Goal: Find specific page/section: Find specific page/section

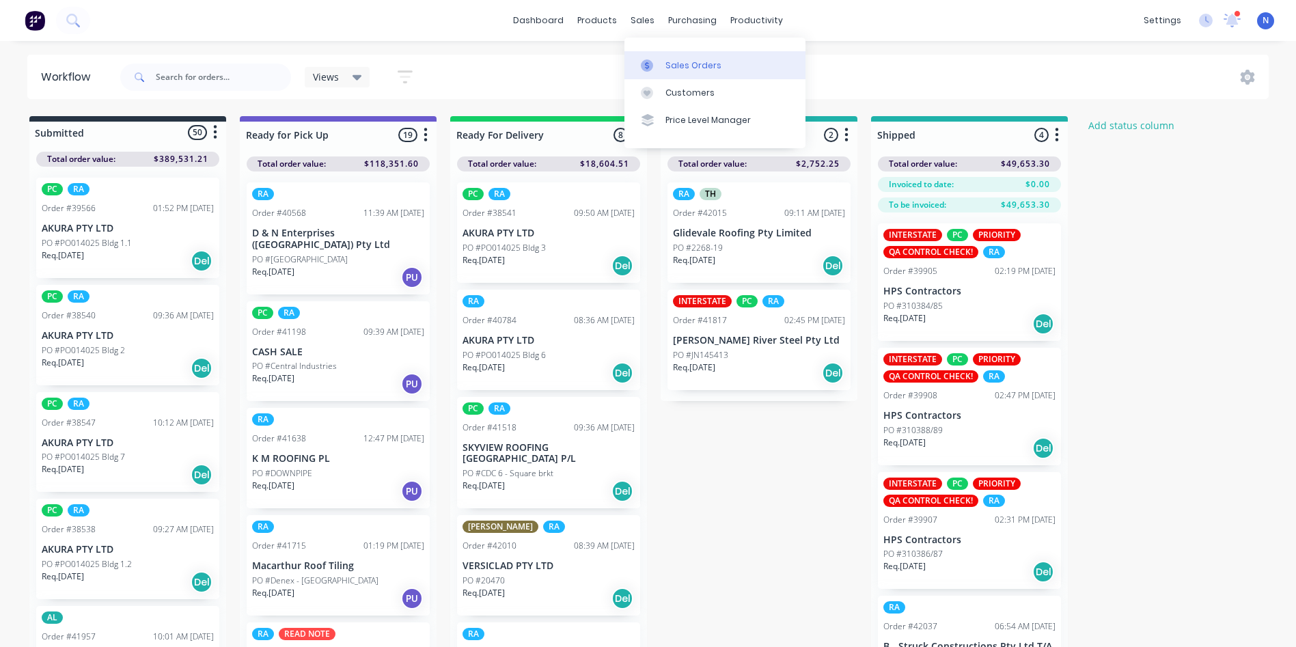
click at [674, 61] on div "Sales Orders" at bounding box center [694, 65] width 56 height 12
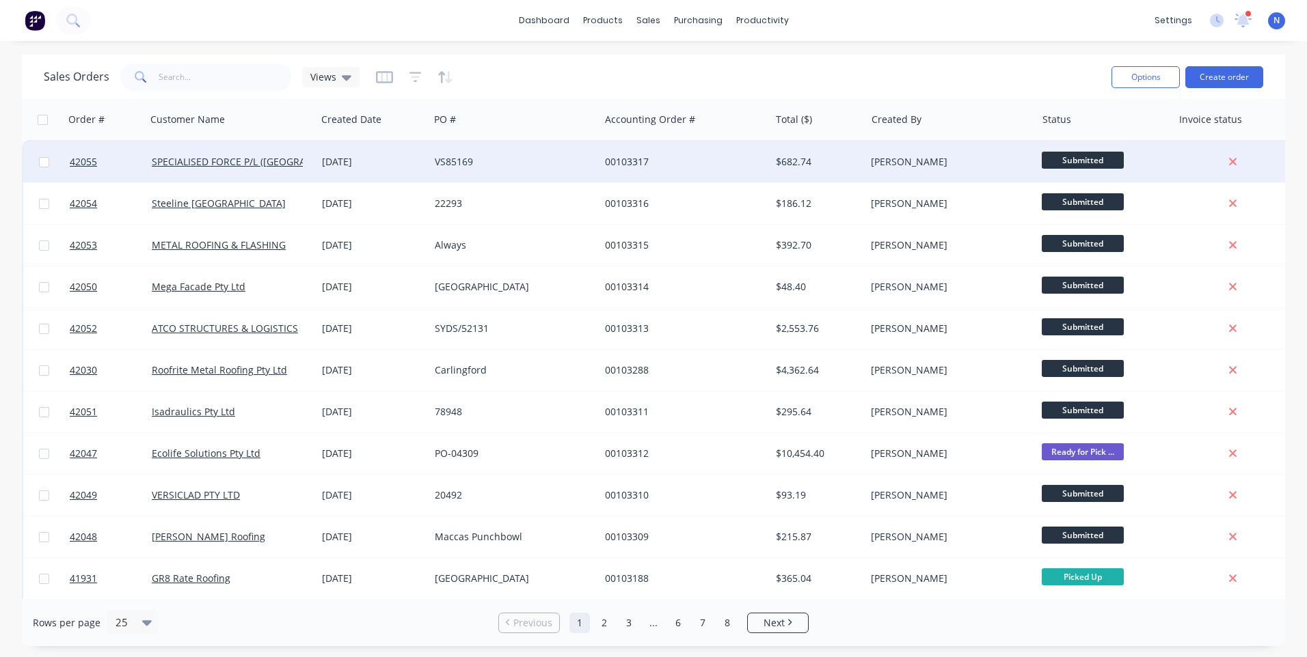
click at [424, 169] on div "[DATE]" at bounding box center [372, 161] width 113 height 41
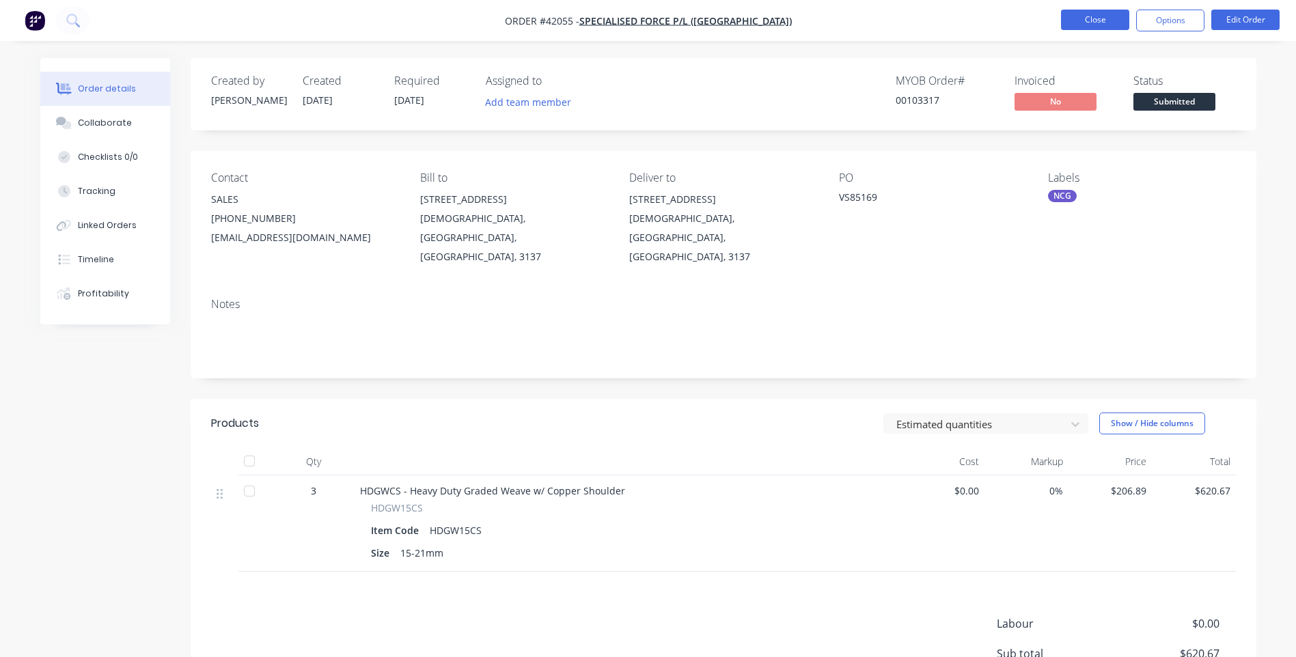
click at [1078, 23] on button "Close" at bounding box center [1095, 20] width 68 height 21
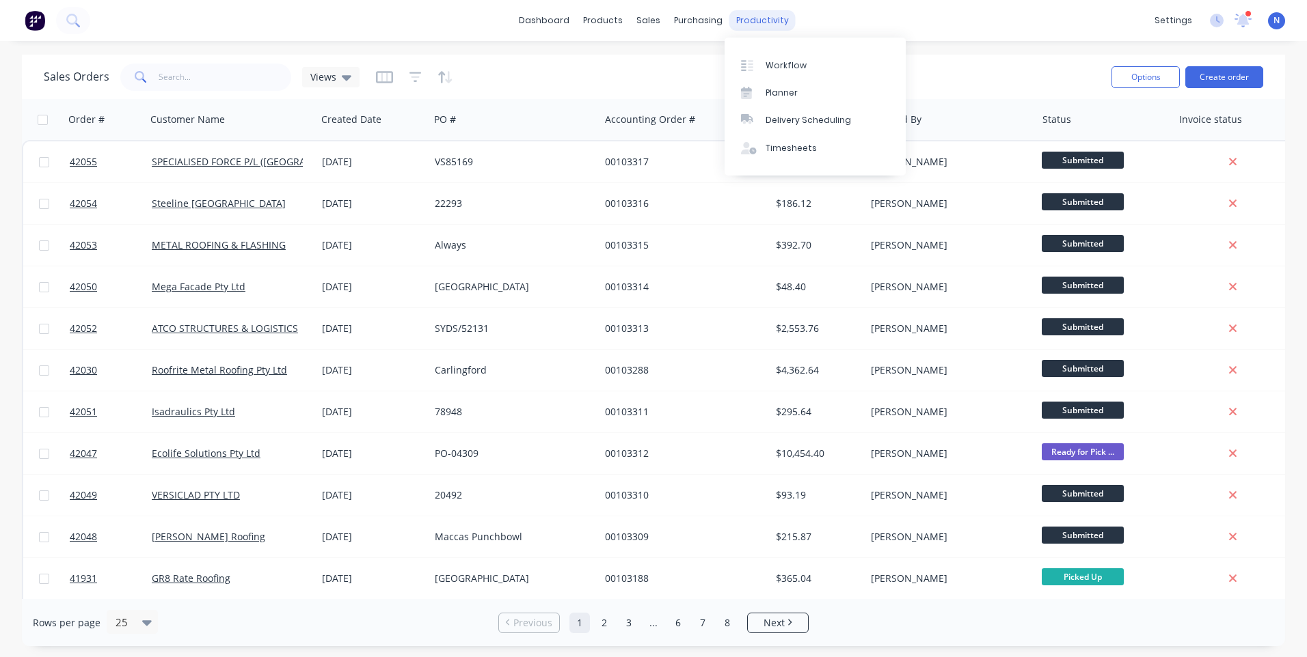
click at [743, 25] on div "productivity" at bounding box center [762, 20] width 66 height 21
click at [778, 69] on div "Workflow" at bounding box center [785, 65] width 41 height 12
